Goal: Task Accomplishment & Management: Complete application form

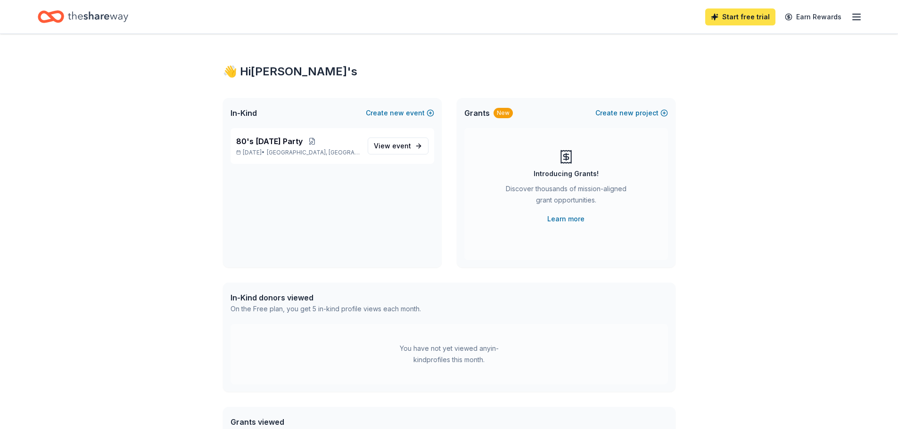
click at [746, 15] on link "Start free trial" at bounding box center [740, 16] width 70 height 17
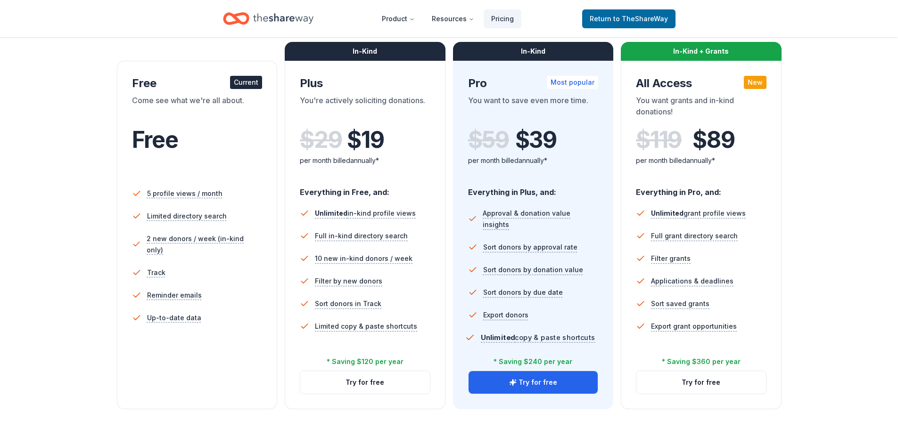
scroll to position [188, 0]
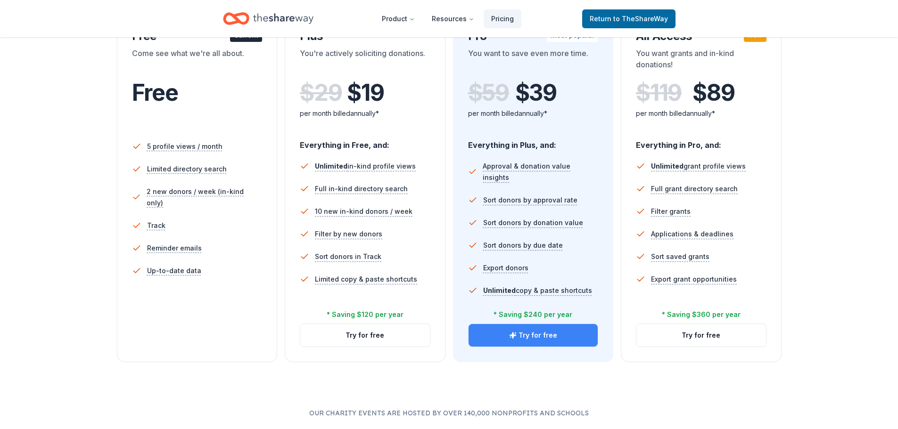
click at [538, 332] on button "Try for free" at bounding box center [533, 335] width 130 height 23
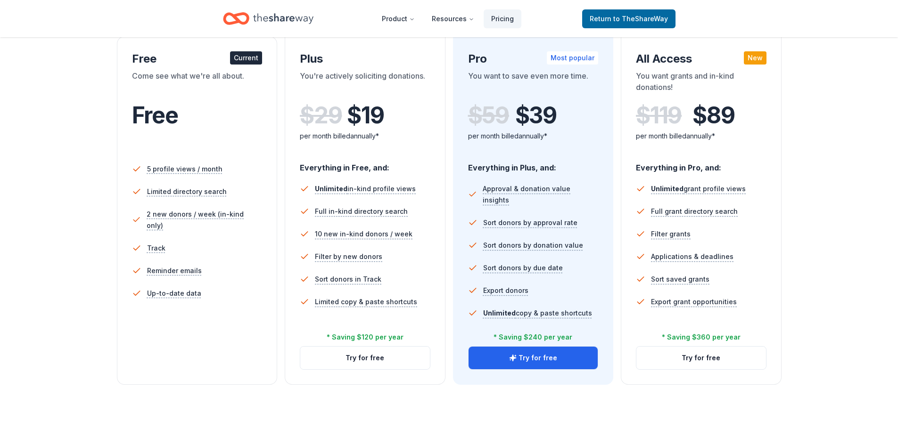
scroll to position [188, 0]
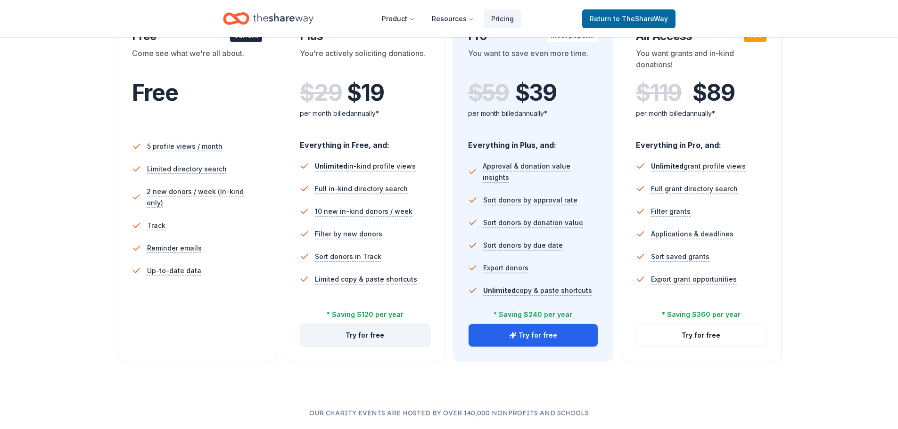
click at [390, 342] on button "Try for free" at bounding box center [365, 335] width 130 height 23
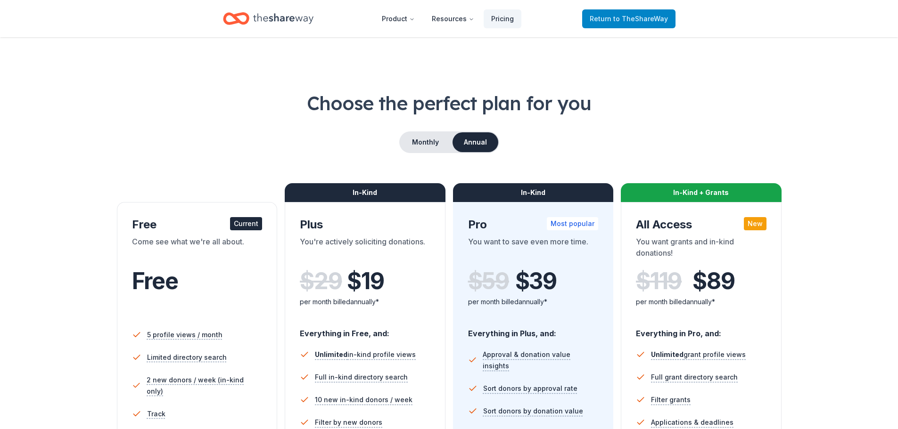
click at [631, 19] on span "to TheShareWay" at bounding box center [640, 19] width 55 height 8
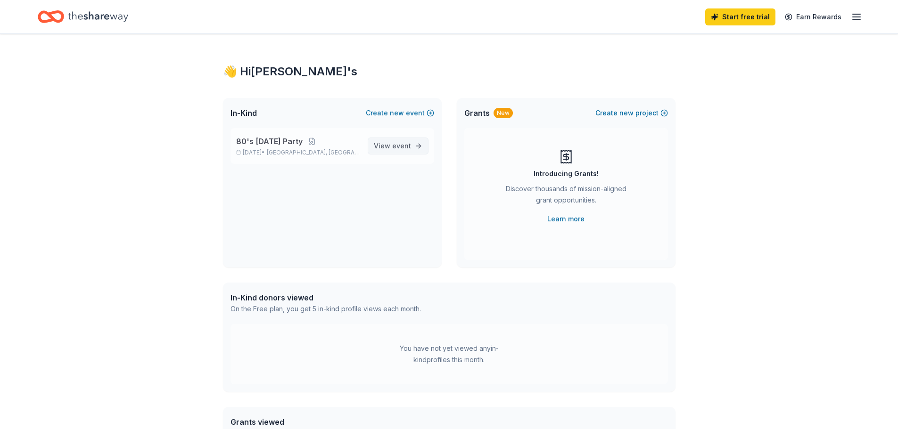
click at [377, 148] on span "View event" at bounding box center [392, 145] width 37 height 11
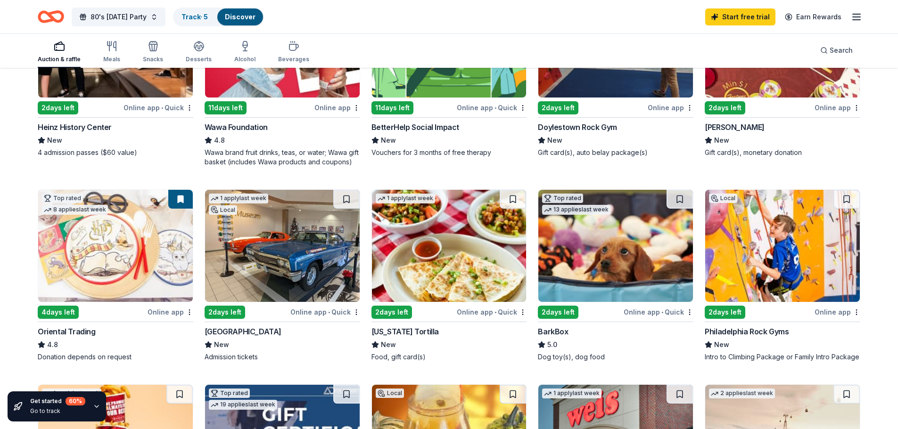
scroll to position [236, 0]
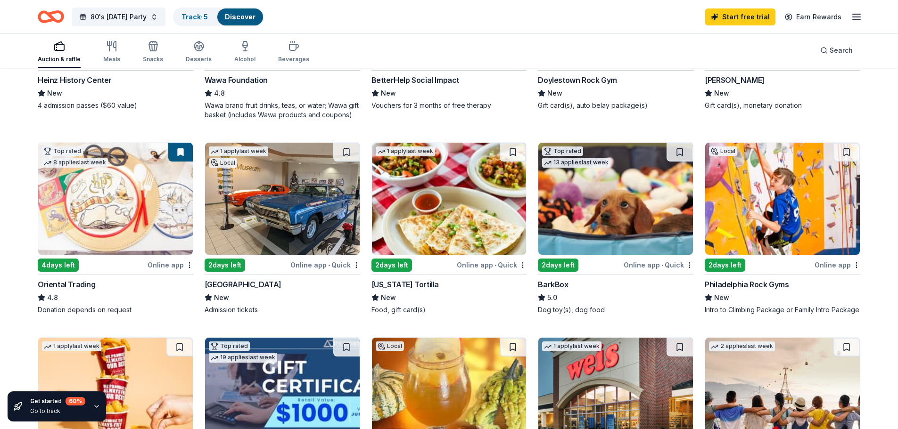
click at [587, 219] on img at bounding box center [615, 199] width 155 height 112
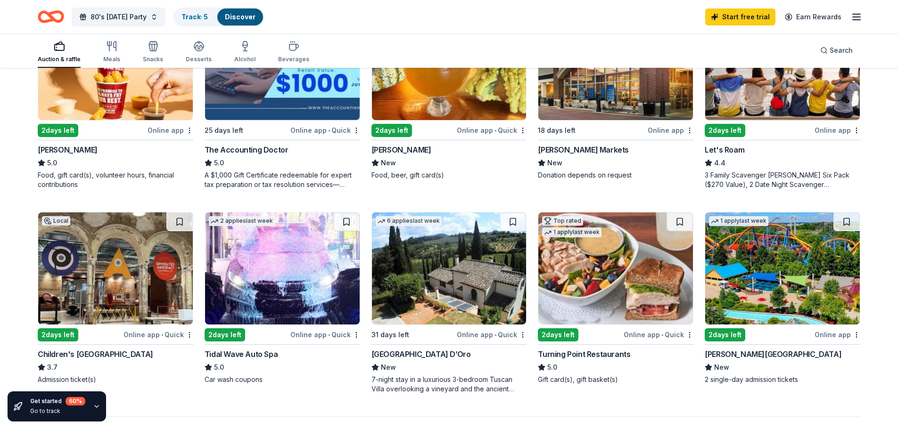
scroll to position [613, 0]
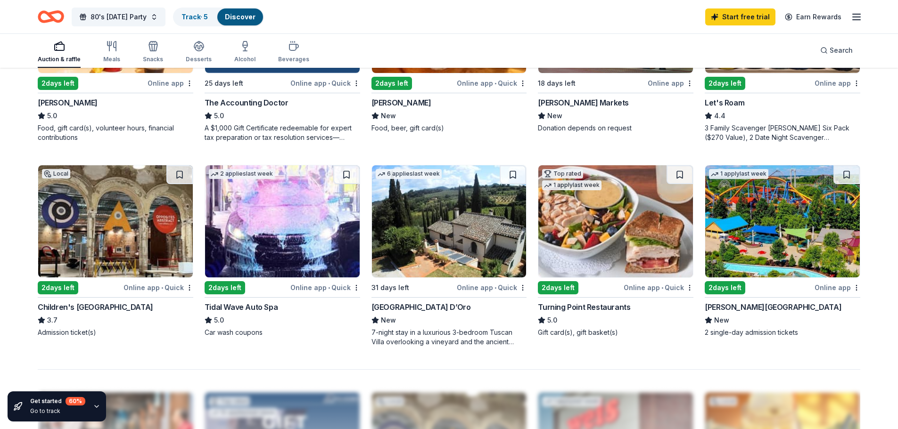
click at [806, 307] on div "Dorney Park & Wildwater Kingdom" at bounding box center [772, 307] width 137 height 11
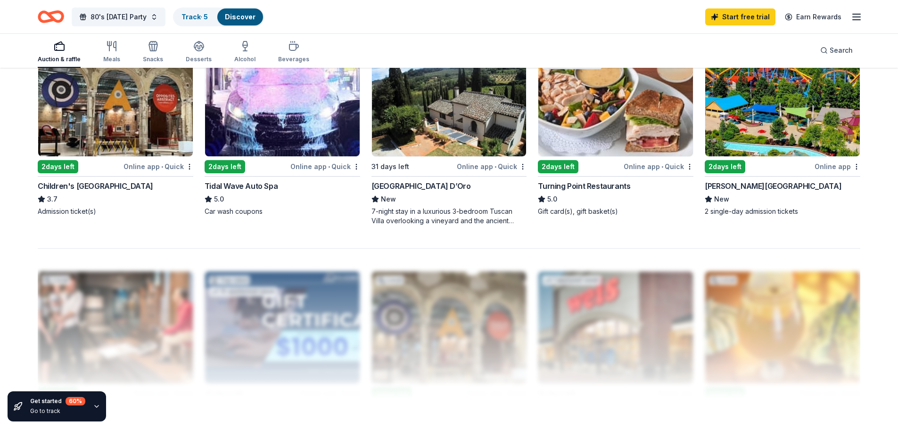
scroll to position [801, 0]
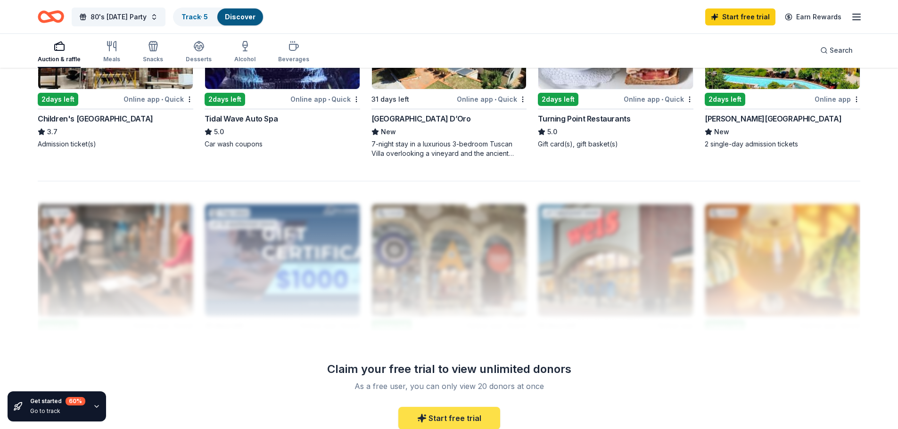
click at [459, 416] on link "Start free trial" at bounding box center [449, 418] width 102 height 23
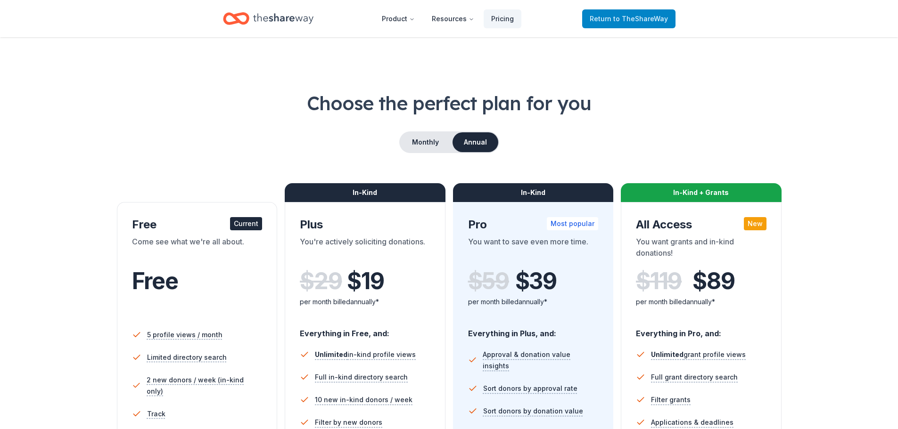
click at [607, 15] on span "Return to TheShareWay" at bounding box center [628, 18] width 78 height 11
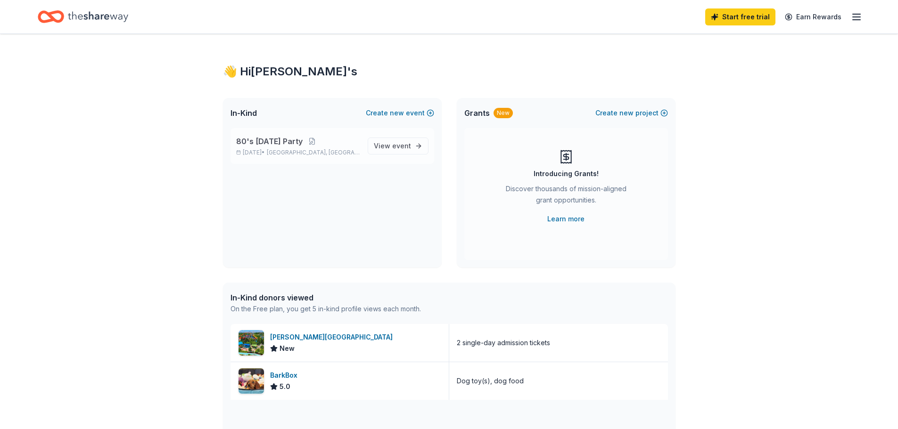
click at [334, 145] on p "80's [DATE] Party" at bounding box center [298, 141] width 124 height 11
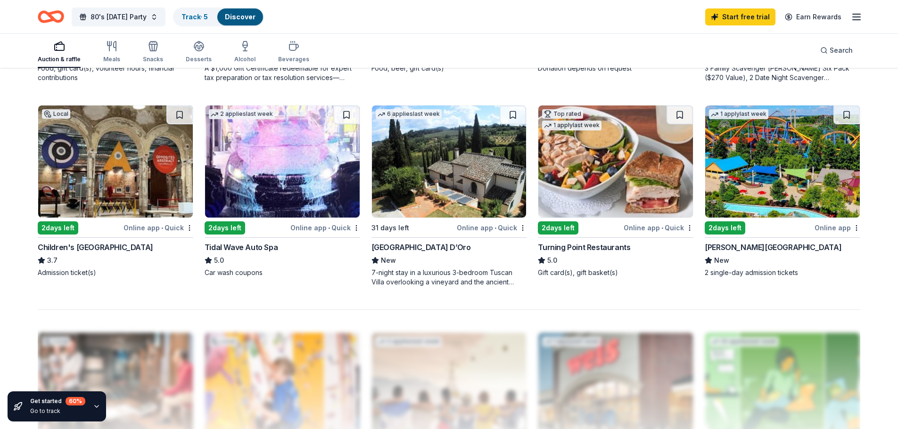
scroll to position [660, 0]
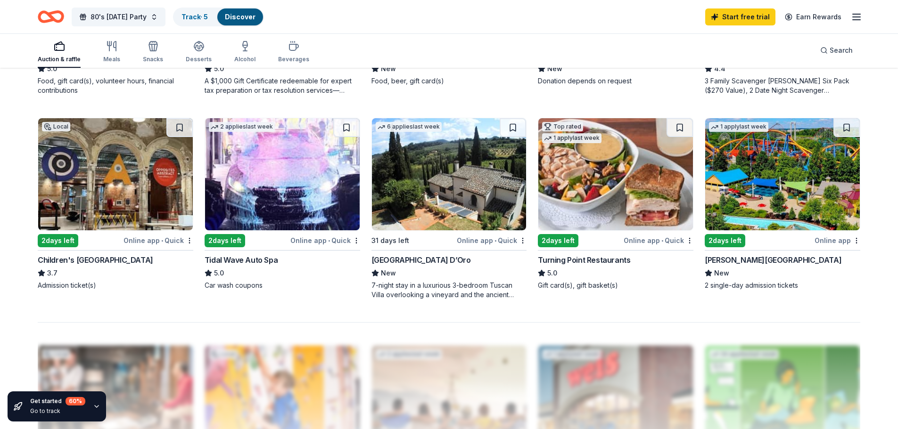
click at [581, 210] on img at bounding box center [615, 174] width 155 height 112
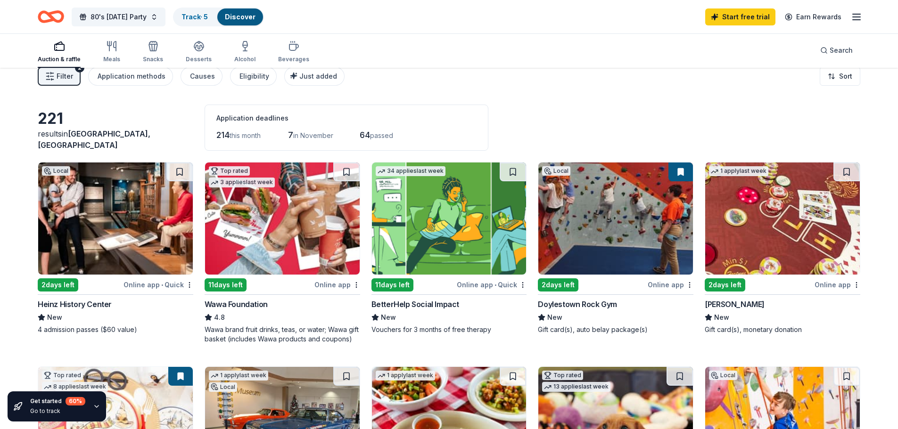
scroll to position [0, 0]
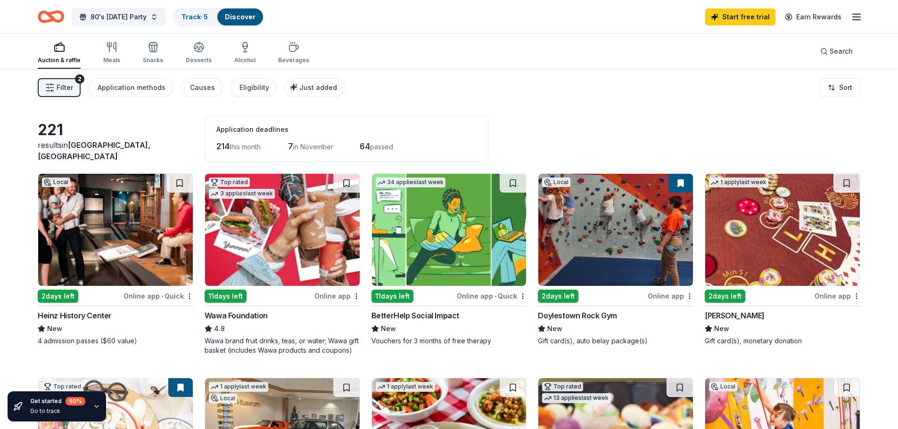
click at [619, 221] on img at bounding box center [615, 230] width 155 height 112
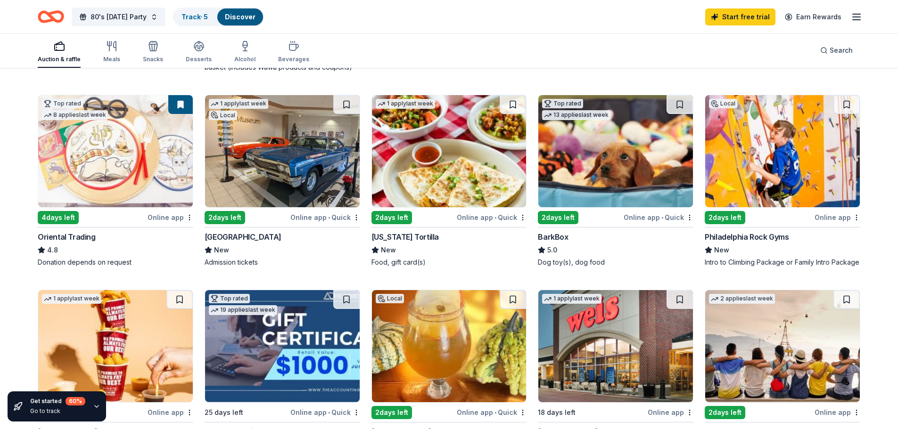
scroll to position [283, 0]
click at [110, 165] on img at bounding box center [115, 152] width 155 height 112
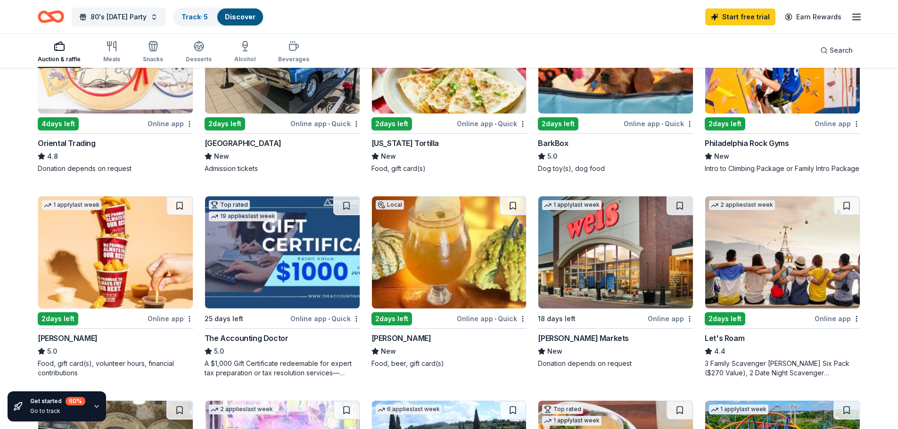
scroll to position [424, 0]
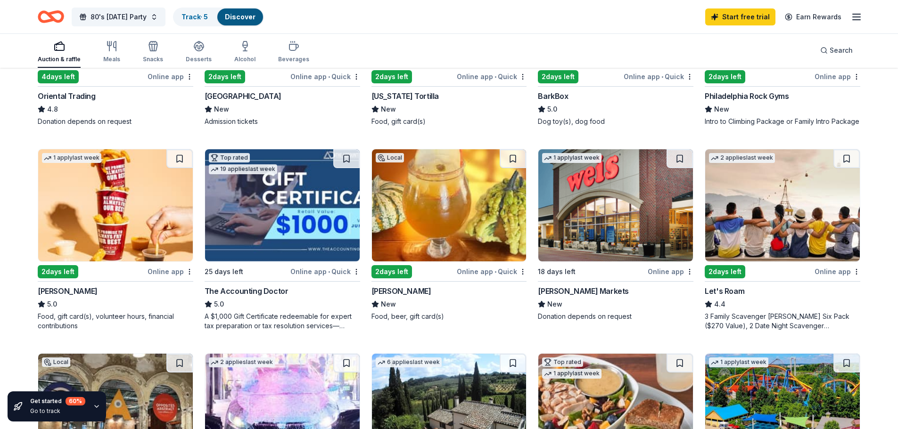
click at [82, 205] on img at bounding box center [115, 205] width 155 height 112
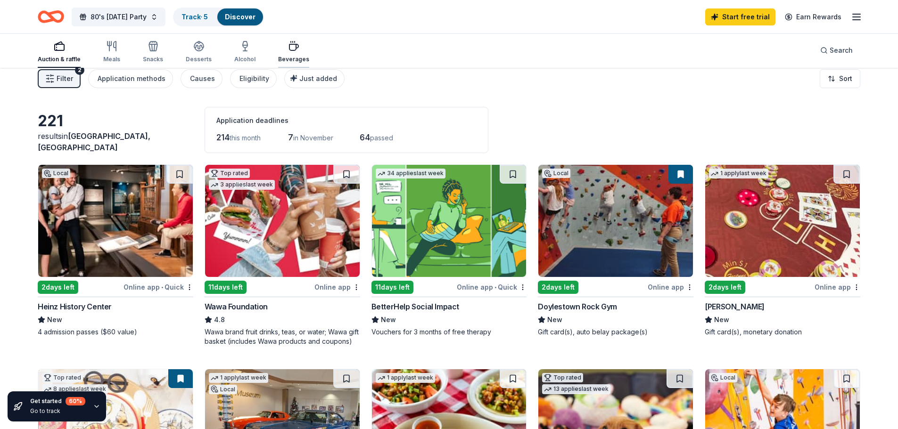
scroll to position [0, 0]
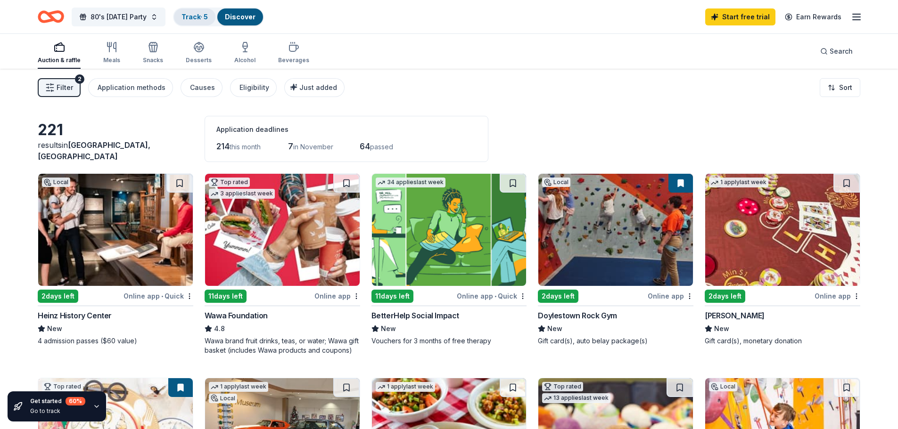
click at [208, 13] on link "Track · 5" at bounding box center [194, 17] width 26 height 8
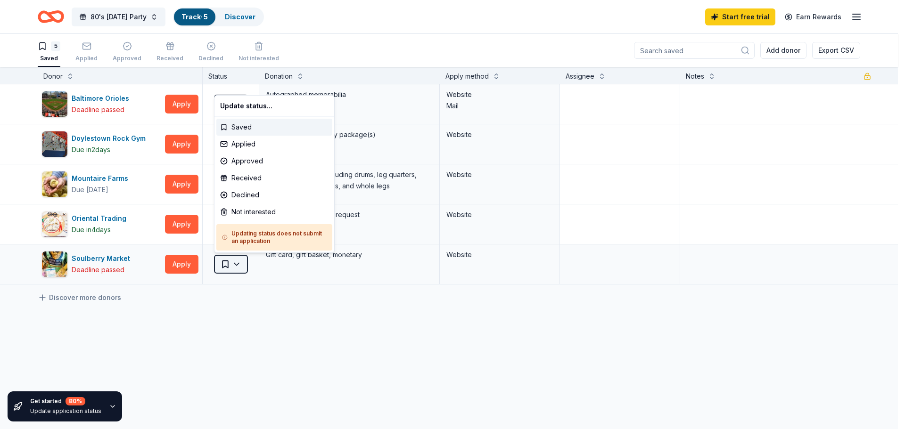
click at [233, 264] on html "80's Halloween Party Track · 5 Discover Start free trial Earn Rewards 5 Saved A…" at bounding box center [452, 214] width 905 height 429
click at [250, 193] on div "Declined" at bounding box center [274, 195] width 116 height 17
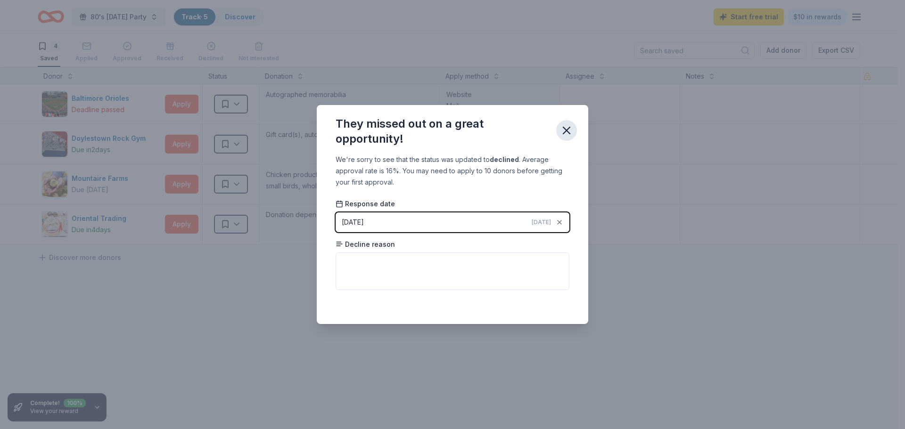
click at [565, 126] on icon "button" at bounding box center [566, 130] width 13 height 13
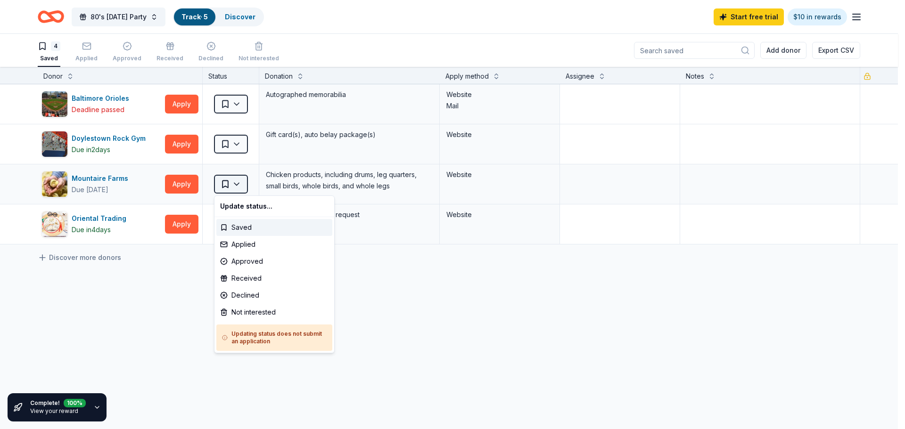
click at [238, 185] on html "80's Halloween Party Track · 5 Discover Start free trial $10 in rewards 4 Saved…" at bounding box center [452, 214] width 905 height 429
click at [237, 315] on div "Not interested" at bounding box center [274, 312] width 116 height 17
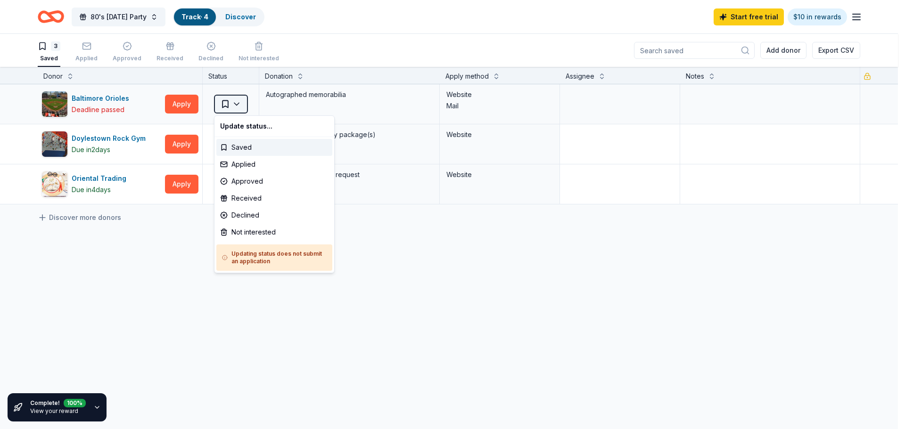
click at [239, 103] on html "80's Halloween Party Track · 4 Discover Start free trial $10 in rewards 3 Saved…" at bounding box center [452, 214] width 905 height 429
click at [242, 234] on div "Not interested" at bounding box center [274, 232] width 116 height 17
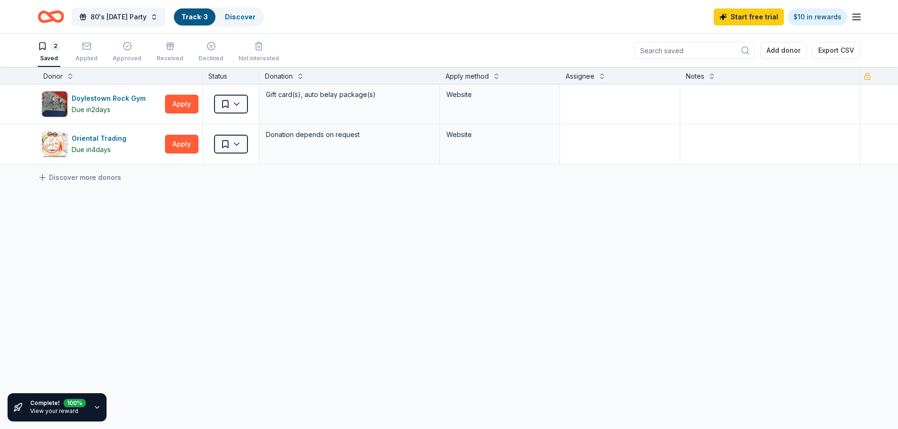
click at [43, 14] on icon "Home" at bounding box center [51, 17] width 26 height 22
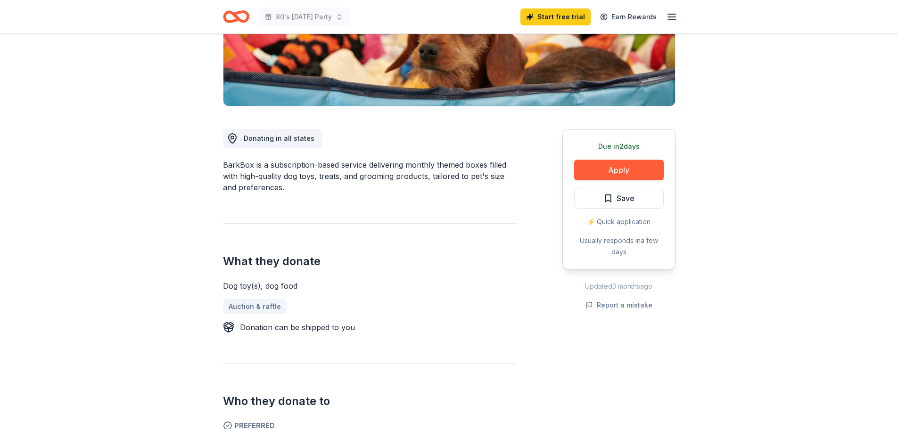
scroll to position [188, 0]
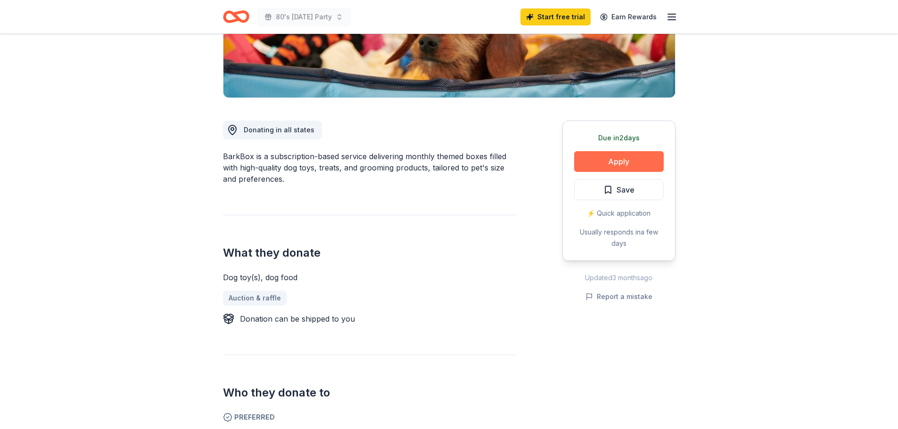
click at [639, 165] on button "Apply" at bounding box center [619, 161] width 90 height 21
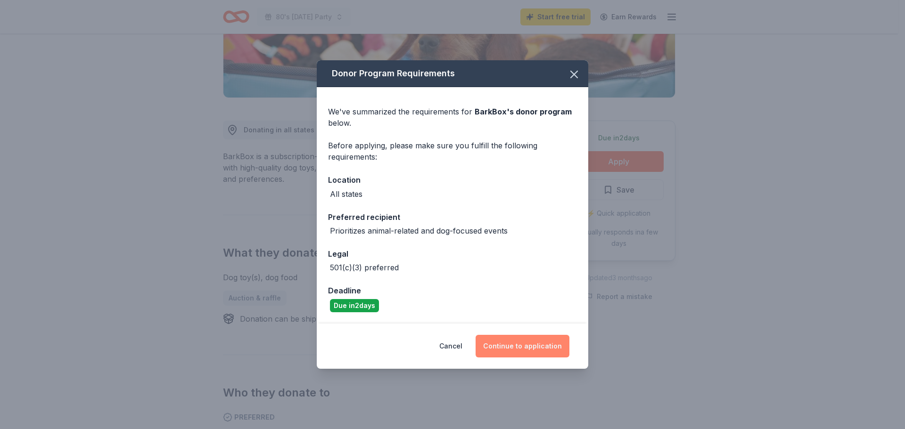
click at [522, 346] on button "Continue to application" at bounding box center [522, 346] width 94 height 23
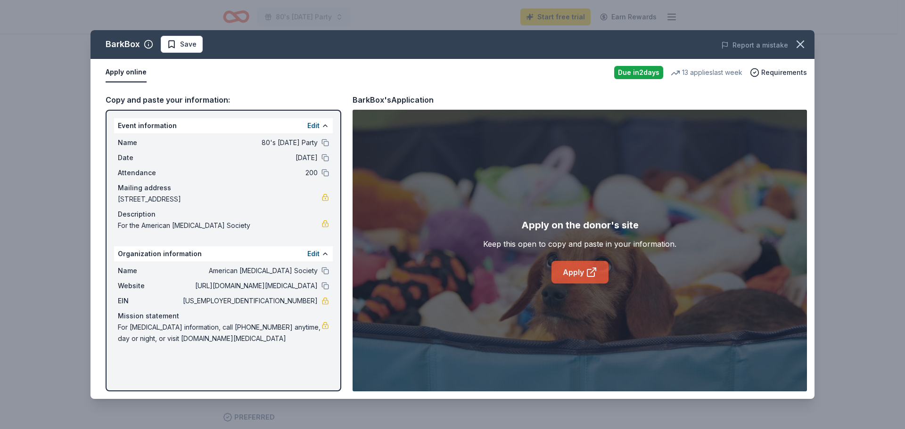
click at [583, 271] on link "Apply" at bounding box center [579, 272] width 57 height 23
click at [803, 41] on icon "button" at bounding box center [800, 44] width 7 height 7
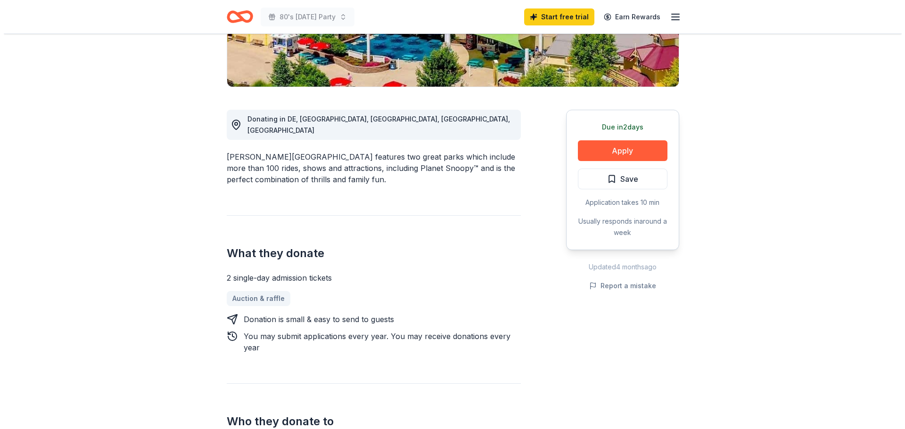
scroll to position [188, 0]
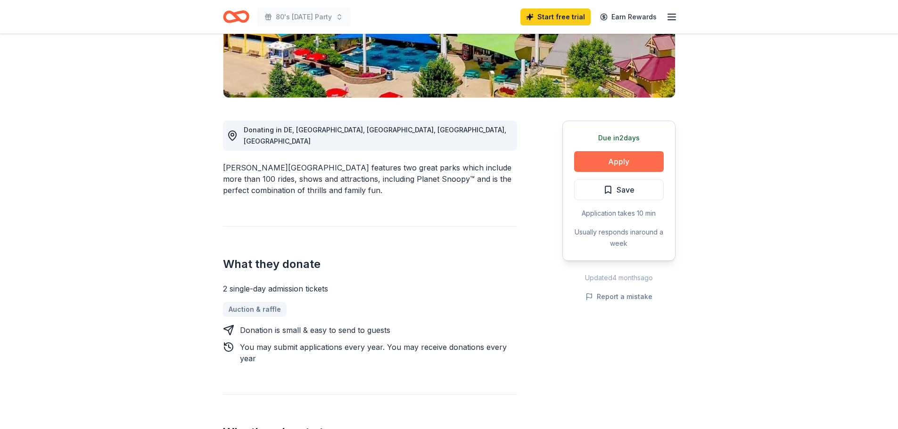
click at [593, 155] on button "Apply" at bounding box center [619, 161] width 90 height 21
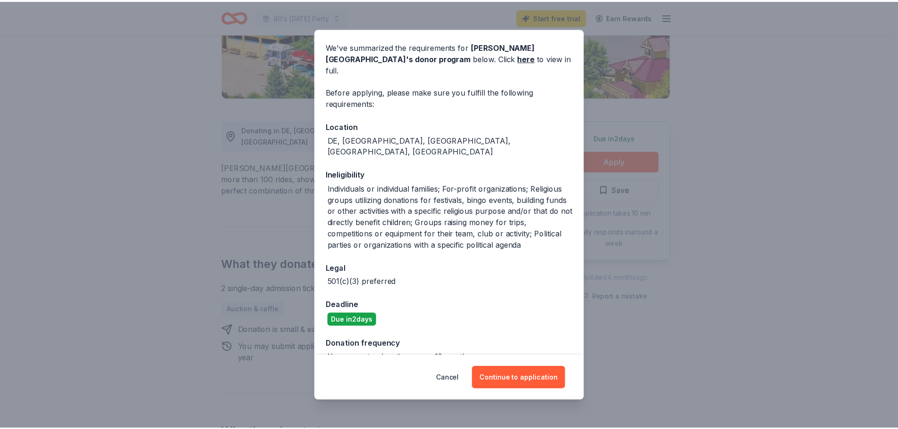
scroll to position [66, 0]
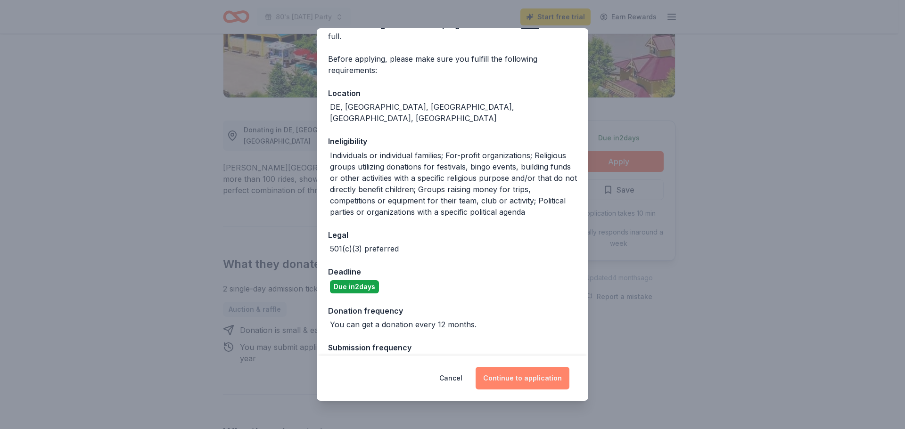
click at [518, 378] on button "Continue to application" at bounding box center [522, 378] width 94 height 23
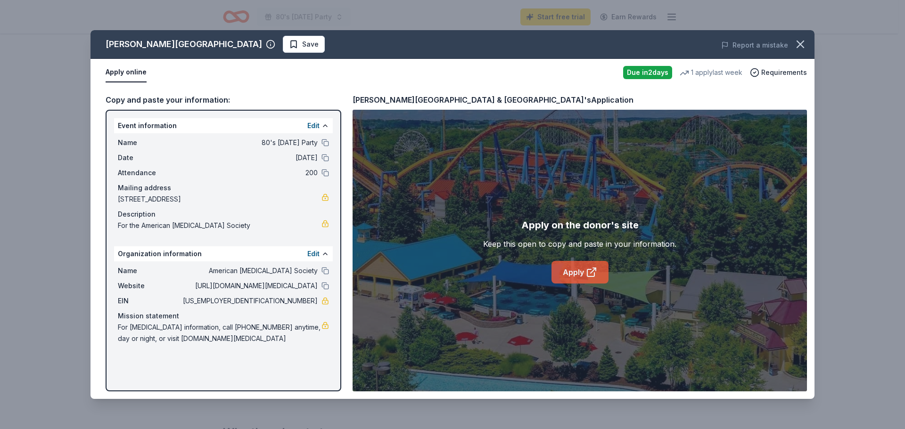
click at [584, 270] on link "Apply" at bounding box center [579, 272] width 57 height 23
click at [797, 45] on icon "button" at bounding box center [799, 44] width 13 height 13
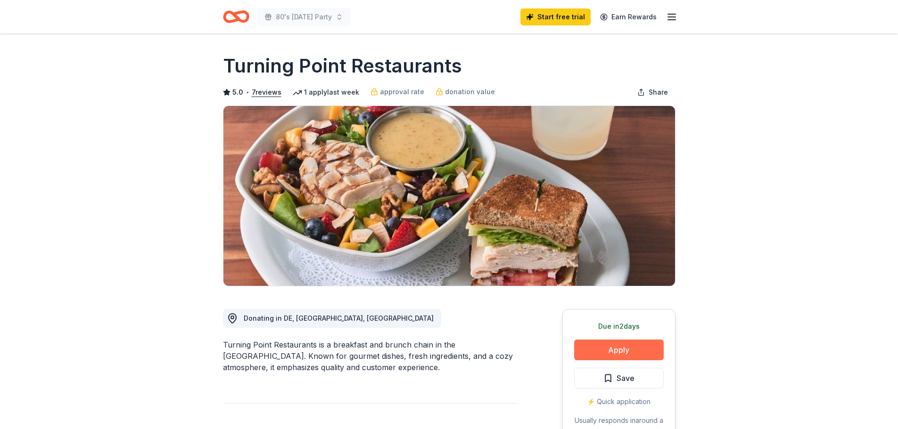
click at [609, 352] on button "Apply" at bounding box center [619, 350] width 90 height 21
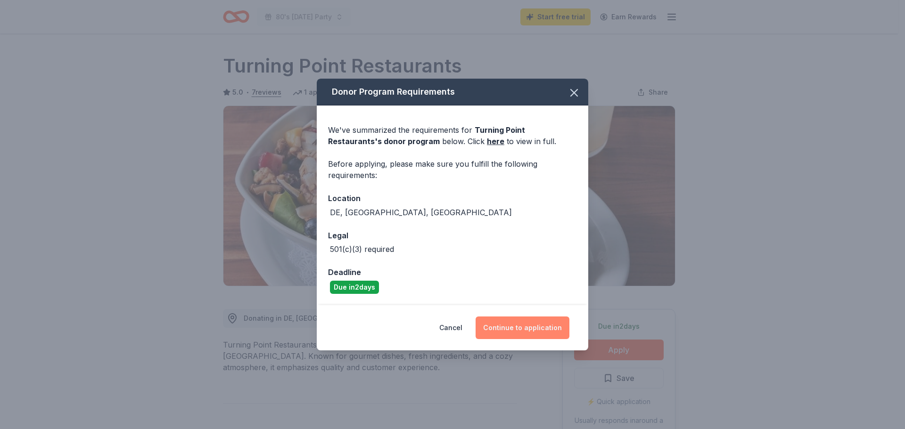
click at [515, 329] on button "Continue to application" at bounding box center [522, 328] width 94 height 23
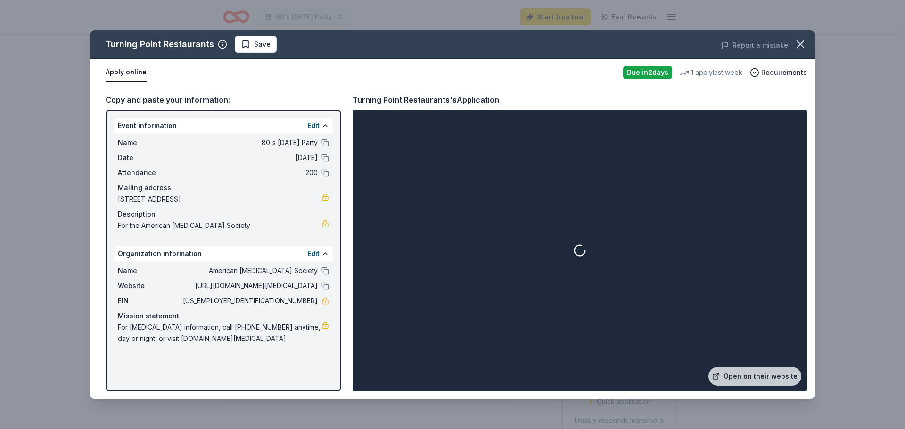
click at [212, 178] on span "200" at bounding box center [249, 172] width 137 height 11
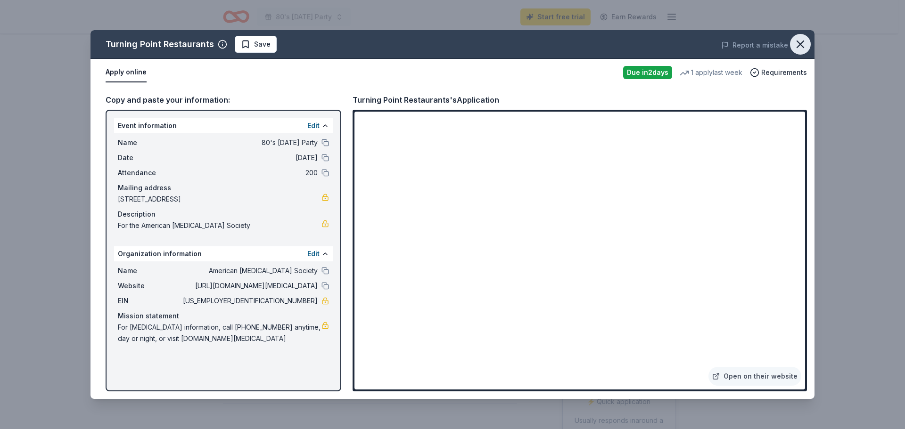
click at [797, 41] on icon "button" at bounding box center [799, 44] width 13 height 13
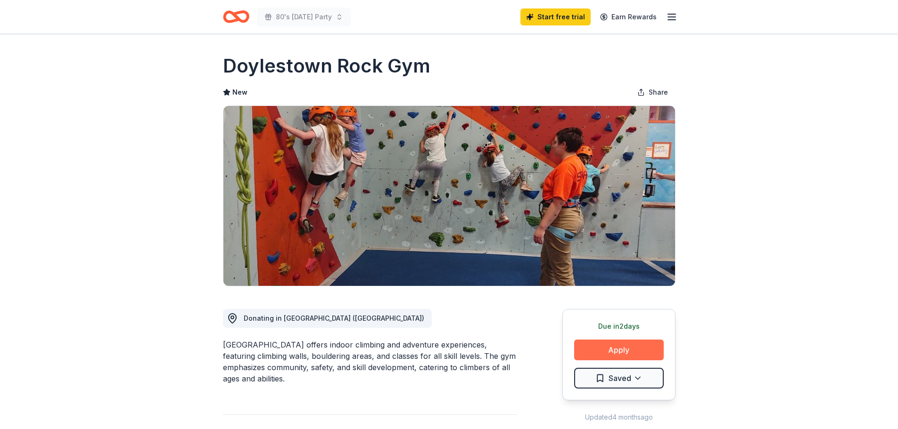
click at [590, 345] on button "Apply" at bounding box center [619, 350] width 90 height 21
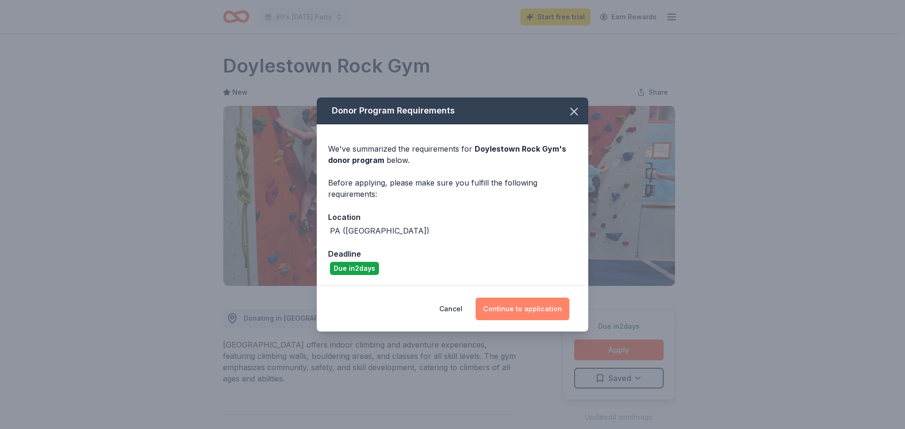
click at [513, 307] on button "Continue to application" at bounding box center [522, 309] width 94 height 23
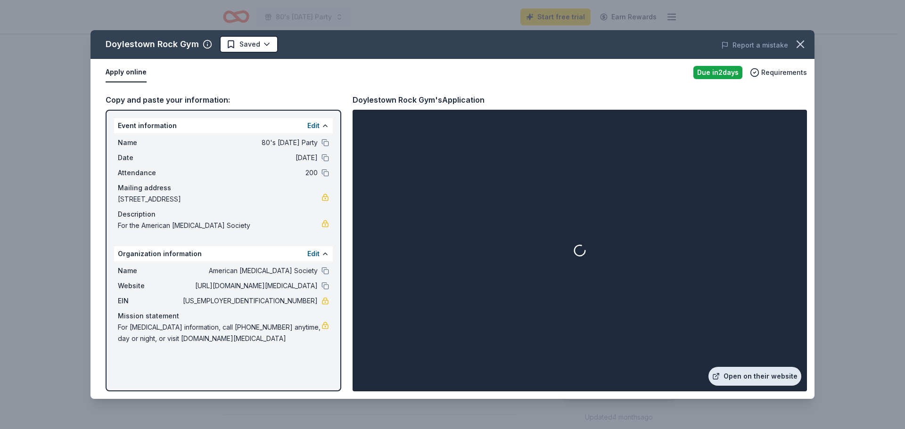
click at [754, 373] on link "Open on their website" at bounding box center [754, 376] width 93 height 19
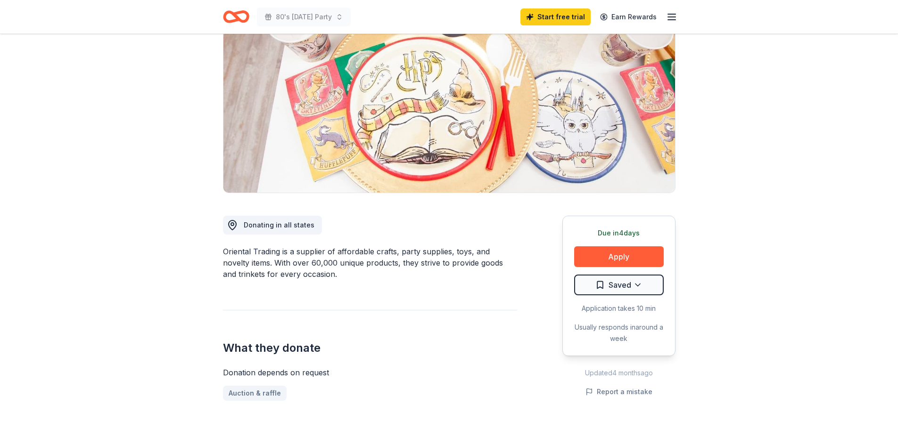
scroll to position [94, 0]
click at [597, 250] on button "Apply" at bounding box center [619, 255] width 90 height 21
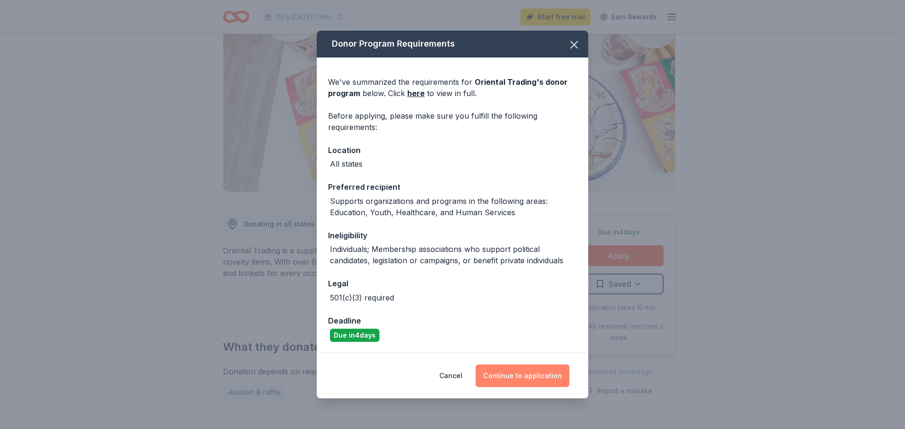
click at [528, 376] on button "Continue to application" at bounding box center [522, 376] width 94 height 23
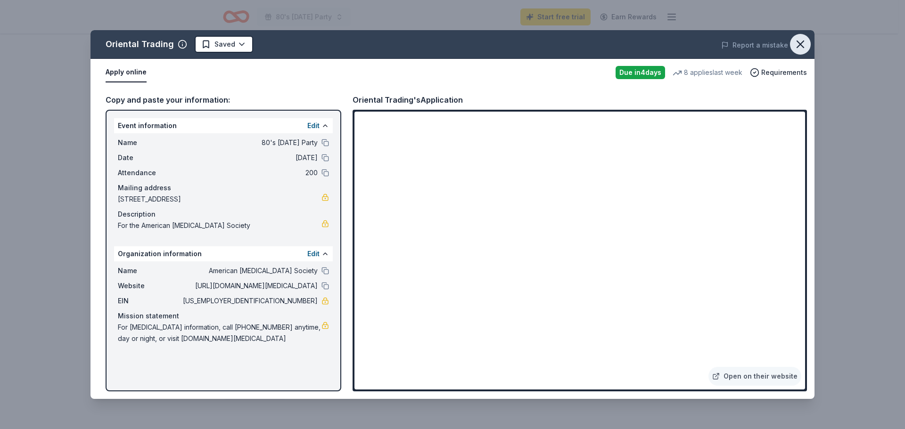
click at [801, 44] on icon "button" at bounding box center [799, 44] width 13 height 13
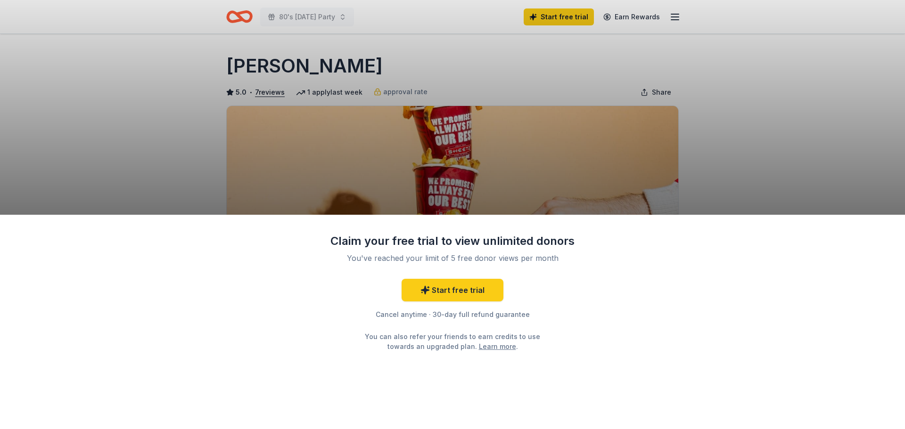
click at [755, 167] on div "Claim your free trial to view unlimited donors You've reached your limit of 5 f…" at bounding box center [452, 214] width 905 height 429
